Goal: Transaction & Acquisition: Purchase product/service

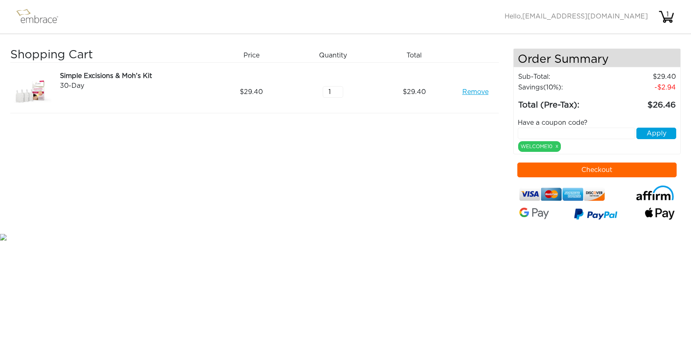
click at [579, 166] on button "Checkout" at bounding box center [597, 170] width 159 height 15
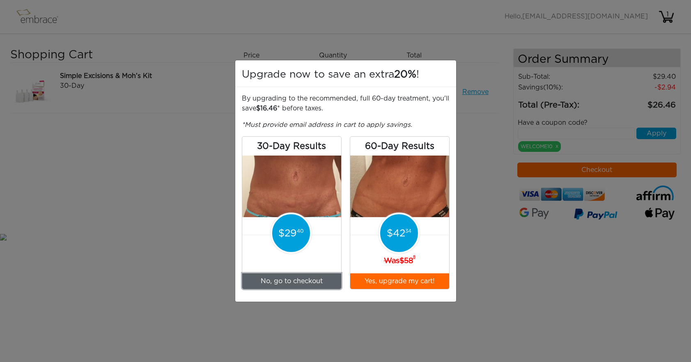
click at [304, 278] on link "No, go to checkout" at bounding box center [291, 282] width 99 height 16
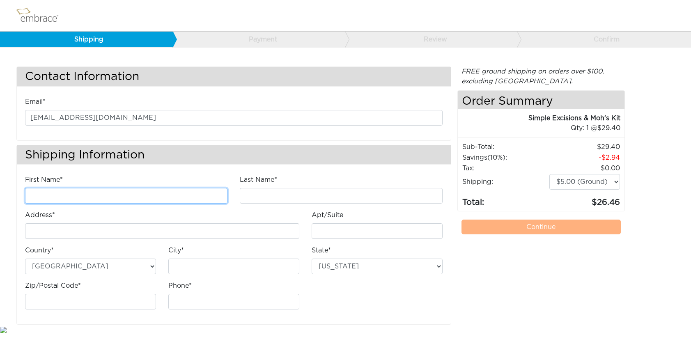
click at [86, 196] on input "First Name*" at bounding box center [126, 196] width 203 height 16
type input "Michelle"
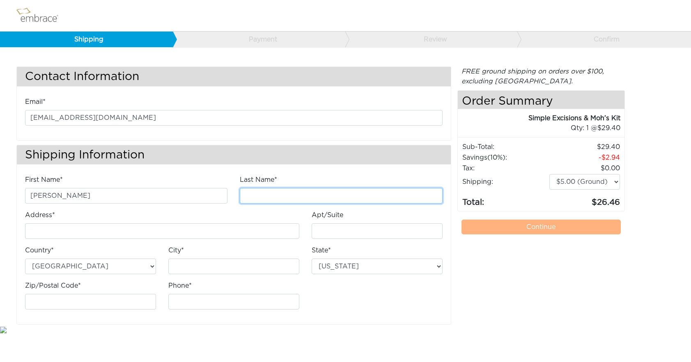
type input "McNab"
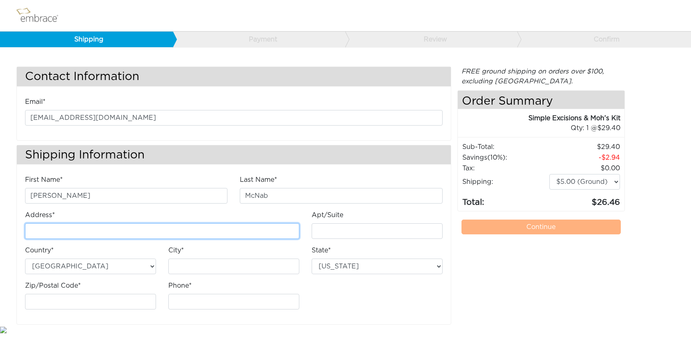
type input "[STREET_ADDRESS]"
type input "[GEOGRAPHIC_DATA]"
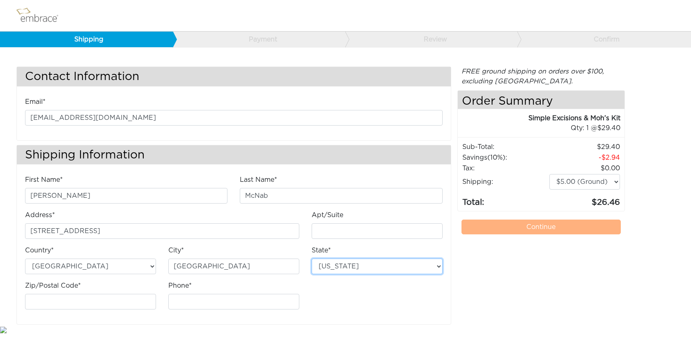
select select "MI"
type input "48371"
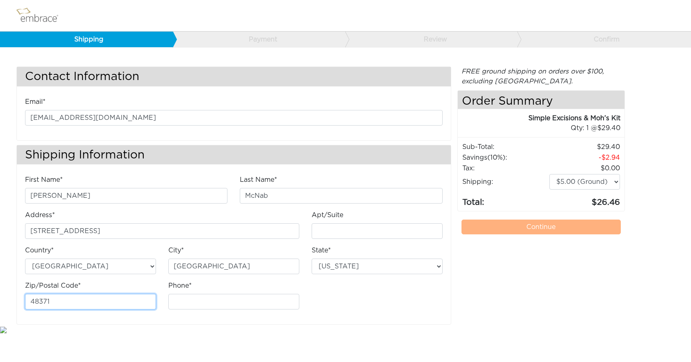
type input "2482989833"
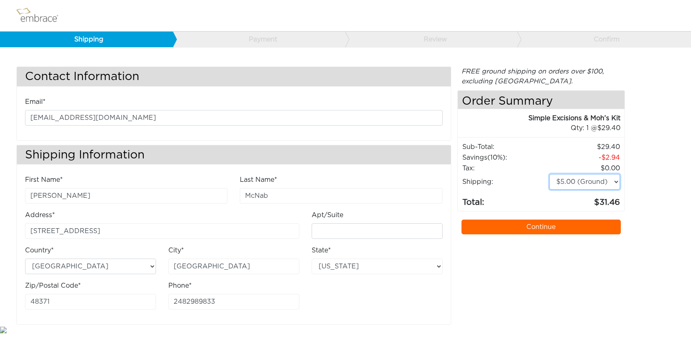
click at [566, 187] on select "$5.00 (Ground) $15.00 (Express Saver) $20.00 (Two Day) $30.00 (Overnight)" at bounding box center [585, 182] width 71 height 16
click at [550, 227] on link "Continue" at bounding box center [541, 227] width 159 height 15
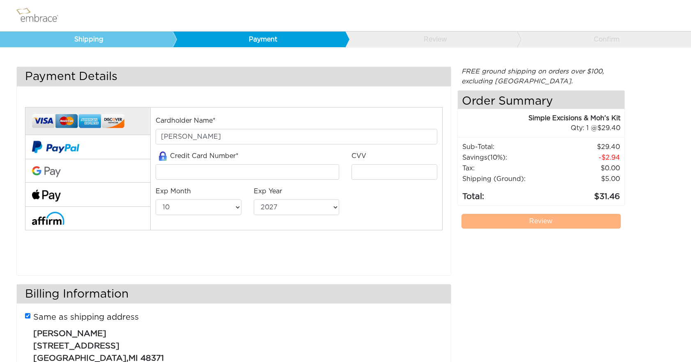
select select "10"
select select "2027"
click at [182, 167] on input "tel" at bounding box center [248, 172] width 184 height 16
type input "[CREDIT_CARD_NUMBER]"
type input "581"
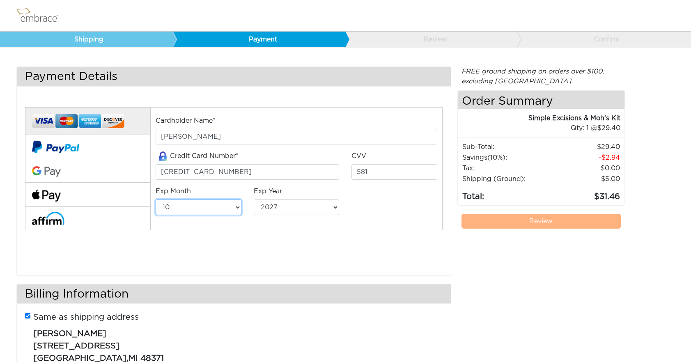
select select "6"
select select "2030"
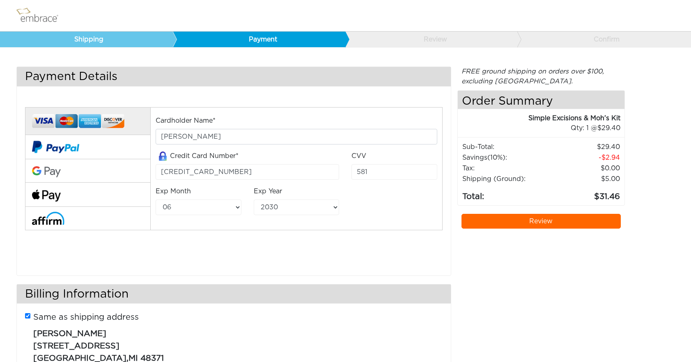
click at [521, 223] on link "Review" at bounding box center [541, 221] width 159 height 15
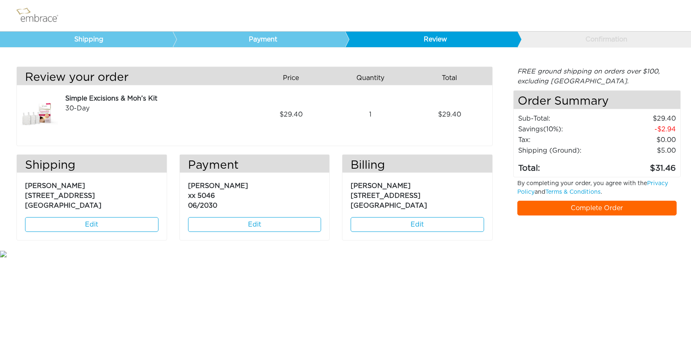
click at [577, 210] on link "Complete Order" at bounding box center [597, 208] width 159 height 15
